Goal: Transaction & Acquisition: Purchase product/service

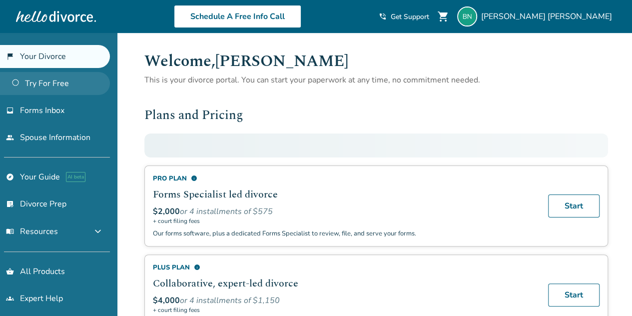
click at [49, 85] on link "Try For Free" at bounding box center [55, 83] width 110 height 23
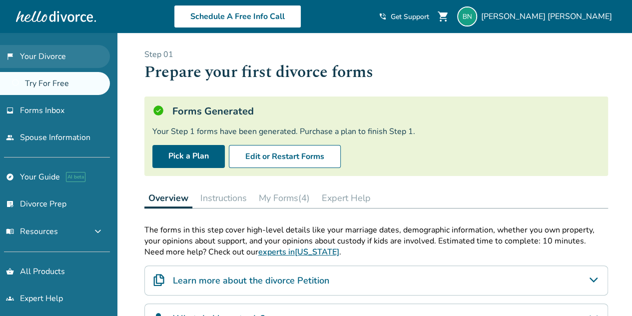
click at [52, 56] on link "flag_2 Your Divorce" at bounding box center [55, 56] width 110 height 23
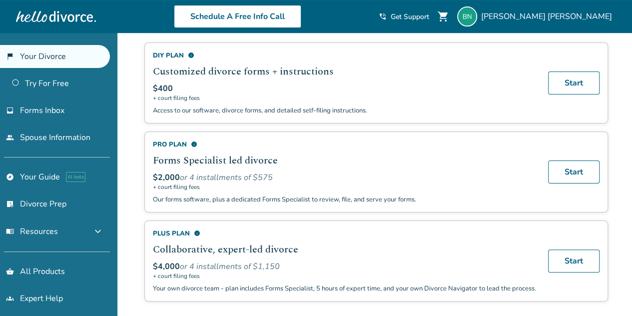
scroll to position [90, 0]
click at [176, 143] on div "Pro Plan info" at bounding box center [344, 144] width 383 height 9
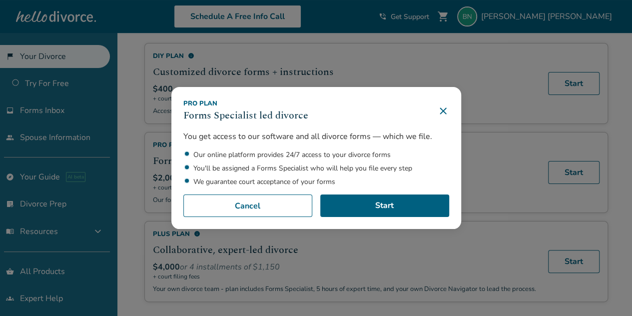
click at [448, 113] on icon at bounding box center [443, 111] width 12 height 12
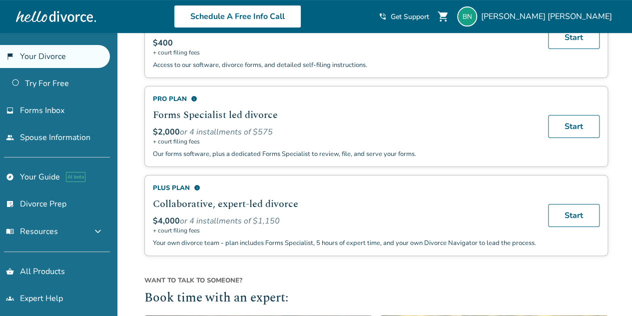
scroll to position [139, 0]
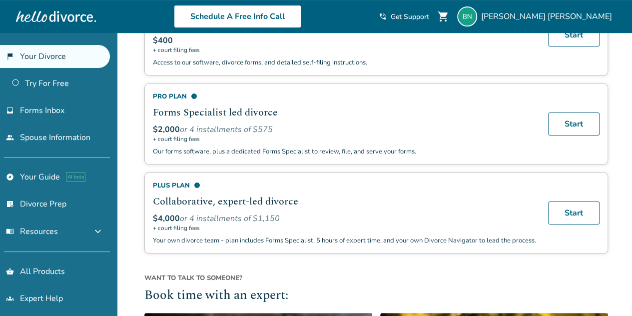
click at [176, 181] on div "Plus Plan info" at bounding box center [344, 185] width 383 height 9
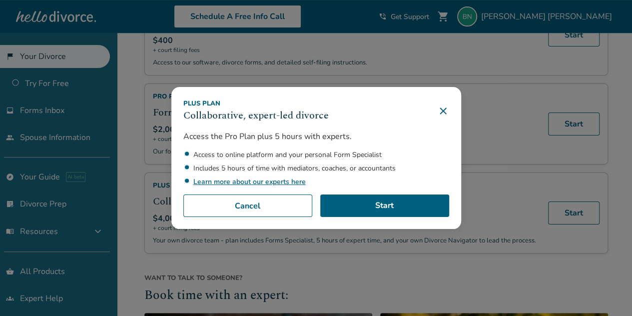
click at [446, 110] on icon at bounding box center [443, 110] width 6 height 6
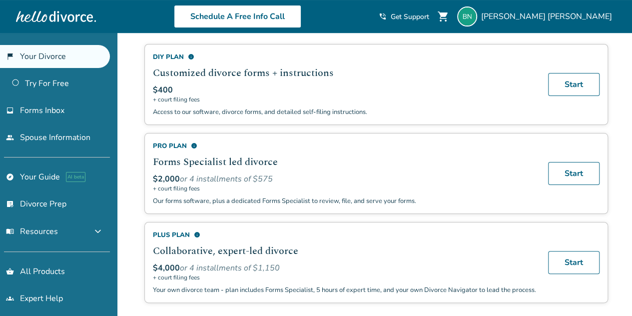
scroll to position [89, 0]
click at [175, 144] on div "Pro Plan info" at bounding box center [344, 146] width 383 height 9
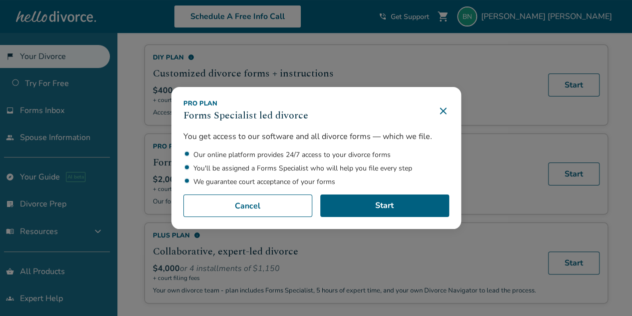
click at [446, 110] on icon at bounding box center [443, 110] width 6 height 6
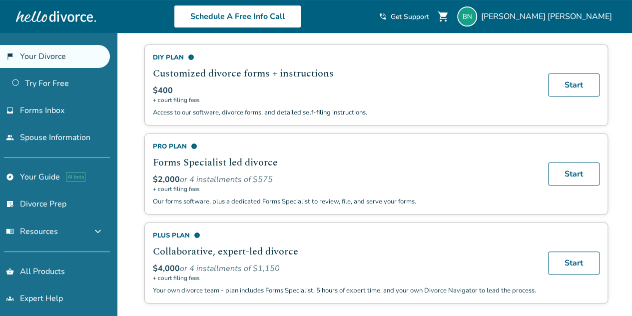
click at [174, 54] on div "DIY Plan info" at bounding box center [344, 57] width 383 height 9
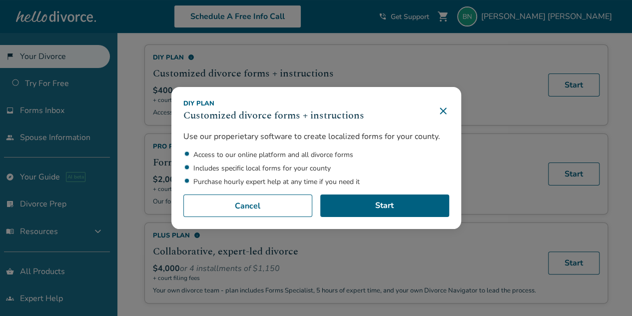
click at [446, 112] on icon at bounding box center [443, 110] width 6 height 6
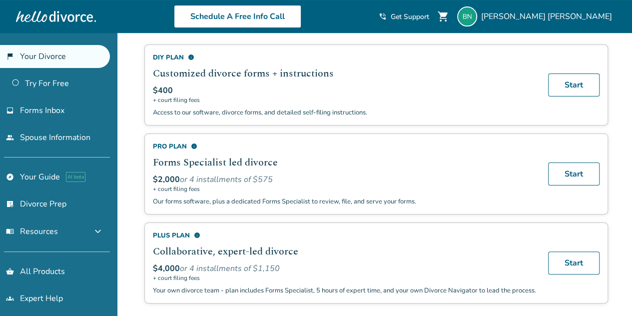
click at [173, 145] on div "Pro Plan info" at bounding box center [344, 146] width 383 height 9
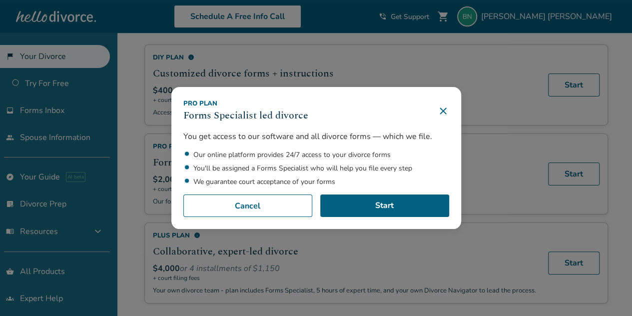
click at [306, 163] on li "You'll be assigned a Forms Specialist who will help you file every step" at bounding box center [321, 167] width 256 height 9
click at [446, 115] on icon at bounding box center [443, 111] width 12 height 12
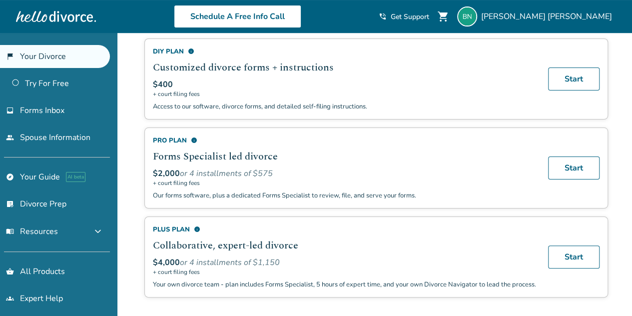
scroll to position [95, 0]
click at [332, 190] on p "Our forms software, plus a dedicated Forms Specialist to review, file, and serv…" at bounding box center [344, 194] width 383 height 9
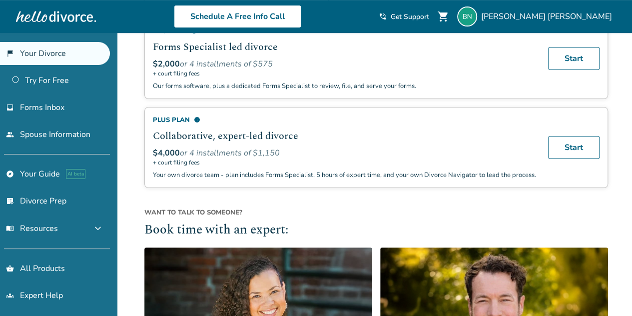
scroll to position [3, 0]
click at [25, 260] on link "shopping_basket All Products" at bounding box center [55, 268] width 110 height 23
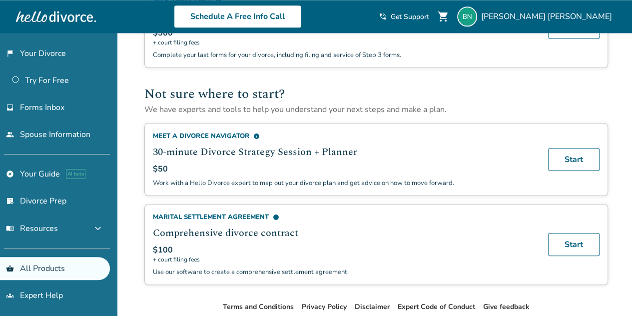
scroll to position [621, 0]
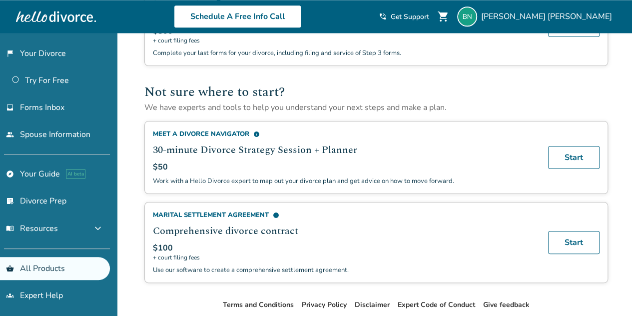
scroll to position [623, 0]
